Goal: Find specific page/section

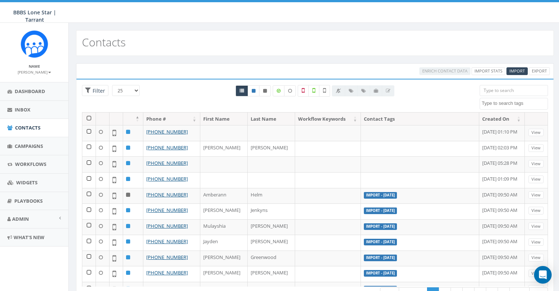
select select
click at [34, 146] on span "Campaigns" at bounding box center [29, 146] width 28 height 7
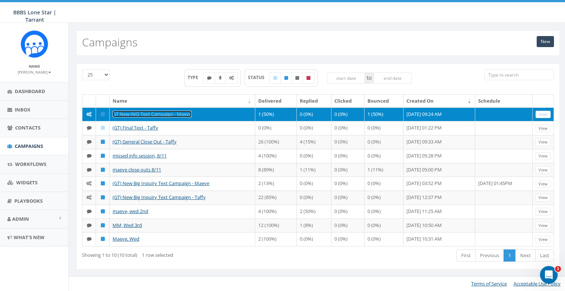
click at [129, 114] on link "GT New INQ Text Campaign - Maeve" at bounding box center [151, 114] width 79 height 7
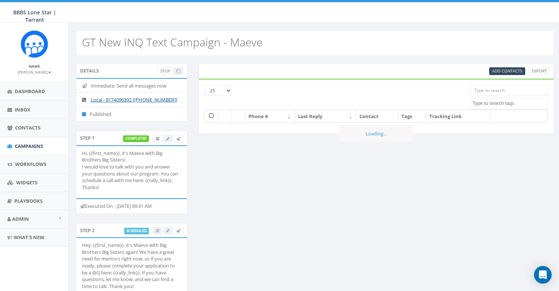
select select
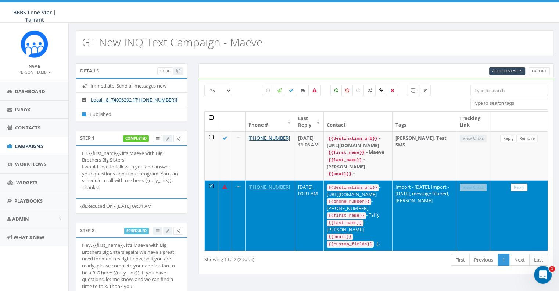
click at [298, 266] on div "Details Stop Immediate: Send all messages now Local - 8174096392 [+1 817-409-63…" at bounding box center [315, 241] width 489 height 357
